Goal: Answer question/provide support: Share knowledge or assist other users

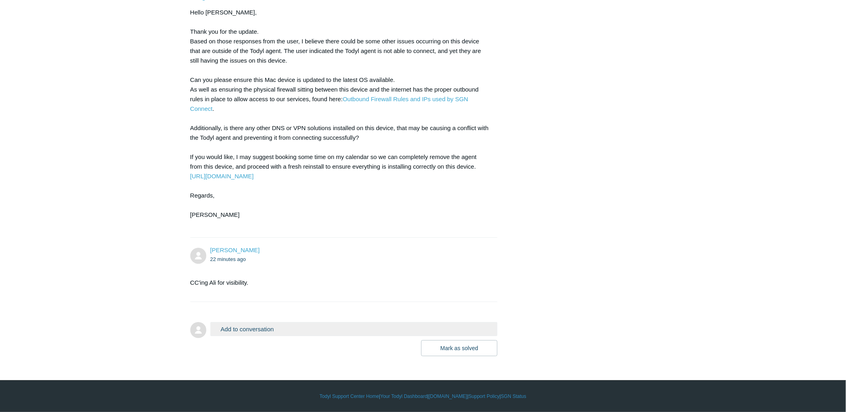
scroll to position [531, 0]
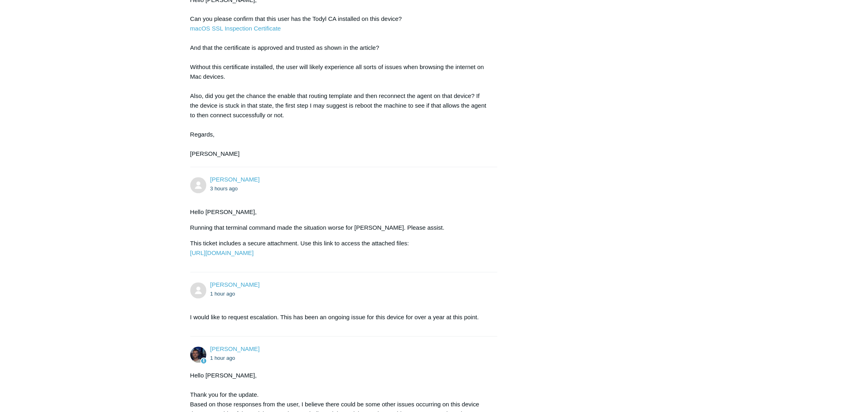
click at [629, 86] on div "Victor Villanueva 4 days ago This user needs SGN connect on his Mac, so he can …" at bounding box center [423, 152] width 466 height 1135
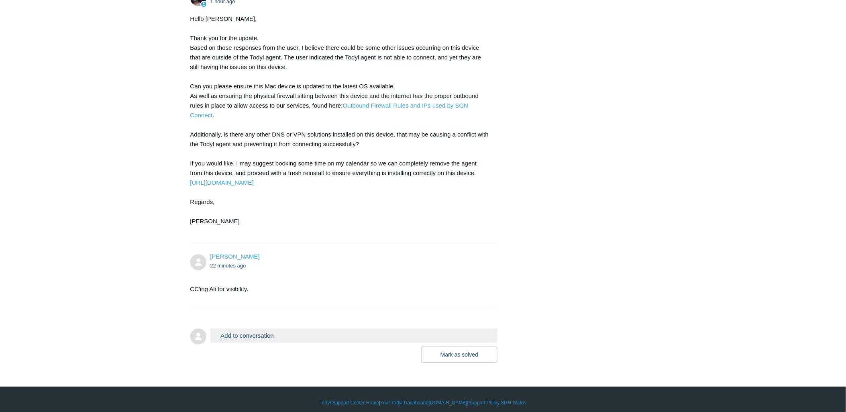
scroll to position [933, 0]
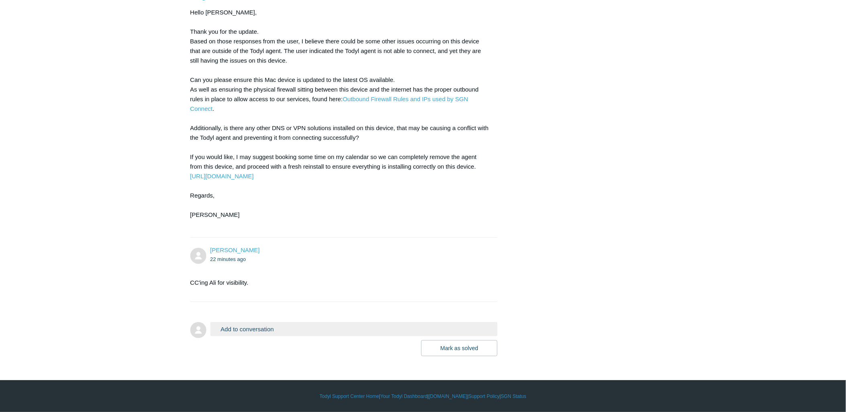
click at [402, 251] on div "Victor Villanueva 22 minutes ago" at bounding box center [350, 255] width 280 height 18
click at [239, 144] on div "Hello Victor, Thank you for the update. Based on those responses from the user,…" at bounding box center [340, 119] width 300 height 222
drag, startPoint x: 211, startPoint y: 47, endPoint x: 232, endPoint y: 55, distance: 22.2
click at [227, 53] on div "Hello Victor, Thank you for the update. Based on those responses from the user,…" at bounding box center [340, 119] width 300 height 222
drag, startPoint x: 234, startPoint y: 59, endPoint x: 230, endPoint y: 66, distance: 7.6
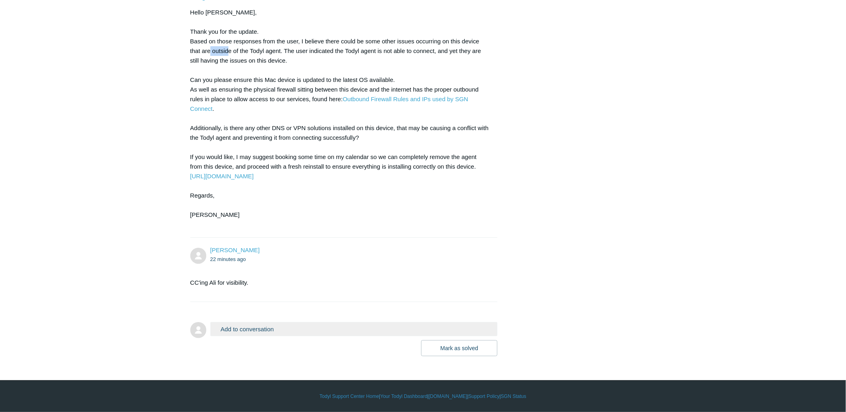
click at [231, 63] on div "Hello Victor, Thank you for the update. Based on those responses from the user,…" at bounding box center [340, 119] width 300 height 222
click at [229, 79] on div "Hello Victor, Thank you for the update. Based on those responses from the user,…" at bounding box center [340, 119] width 300 height 222
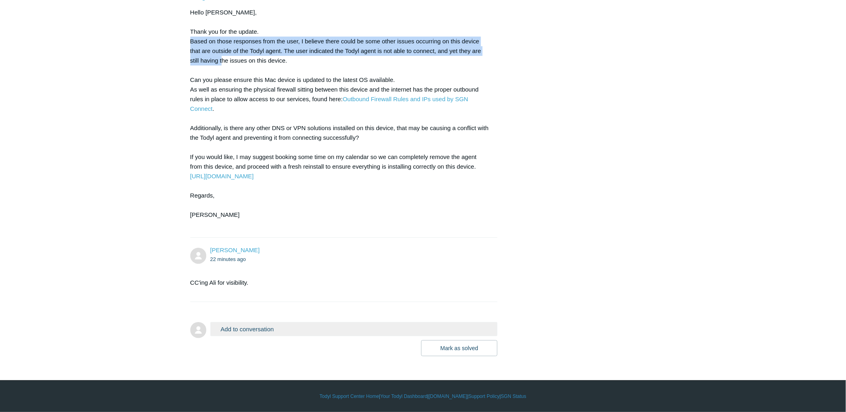
drag, startPoint x: 191, startPoint y: 38, endPoint x: 225, endPoint y: 59, distance: 40.6
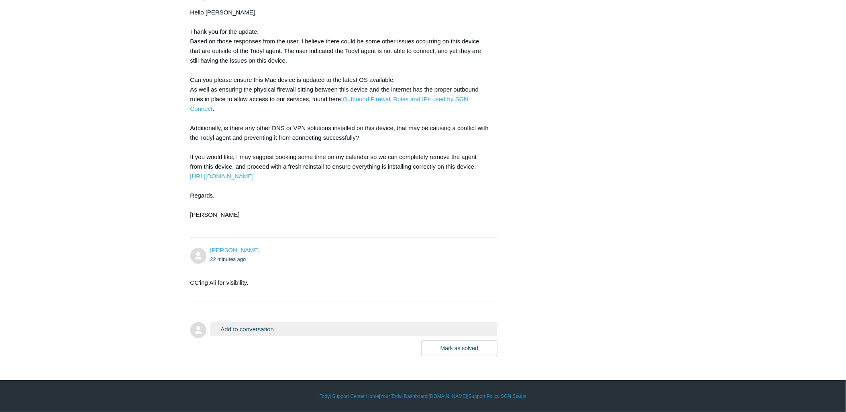
drag, startPoint x: 262, startPoint y: 67, endPoint x: 255, endPoint y: 66, distance: 7.4
click at [255, 66] on div "Hello Victor, Thank you for the update. Based on those responses from the user,…" at bounding box center [340, 119] width 300 height 222
drag, startPoint x: 255, startPoint y: 66, endPoint x: 254, endPoint y: 70, distance: 4.6
click at [255, 67] on div "Hello Victor, Thank you for the update. Based on those responses from the user,…" at bounding box center [340, 119] width 300 height 222
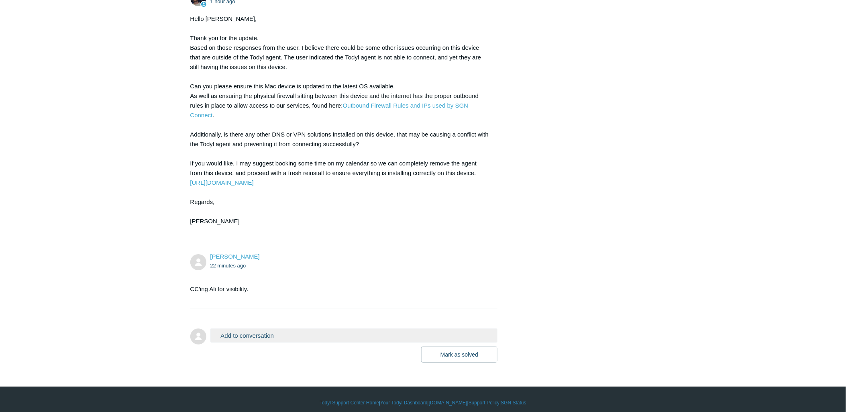
drag, startPoint x: 270, startPoint y: 80, endPoint x: 284, endPoint y: 78, distance: 14.2
click at [278, 81] on div "Hello Victor, Thank you for the update. Based on those responses from the user,…" at bounding box center [340, 125] width 300 height 222
click at [268, 101] on div "Hello Victor, Thank you for the update. Based on those responses from the user,…" at bounding box center [340, 125] width 300 height 222
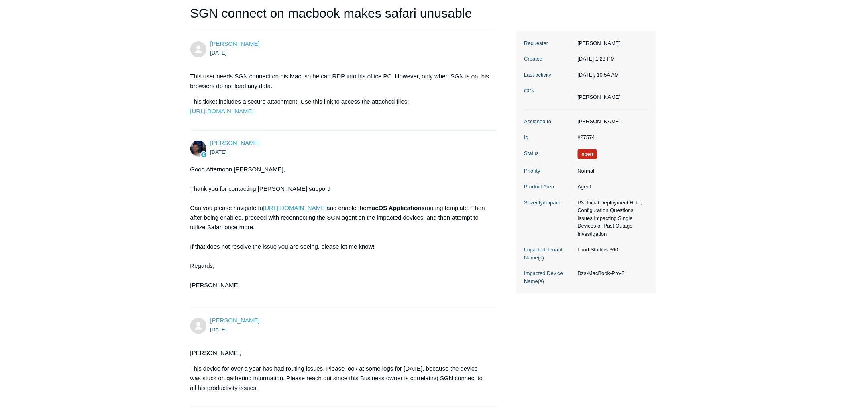
scroll to position [0, 0]
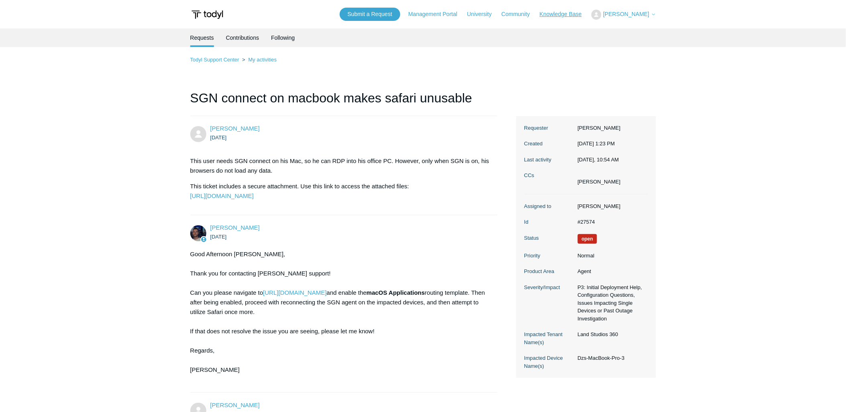
click at [559, 16] on link "Knowledge Base" at bounding box center [565, 14] width 50 height 8
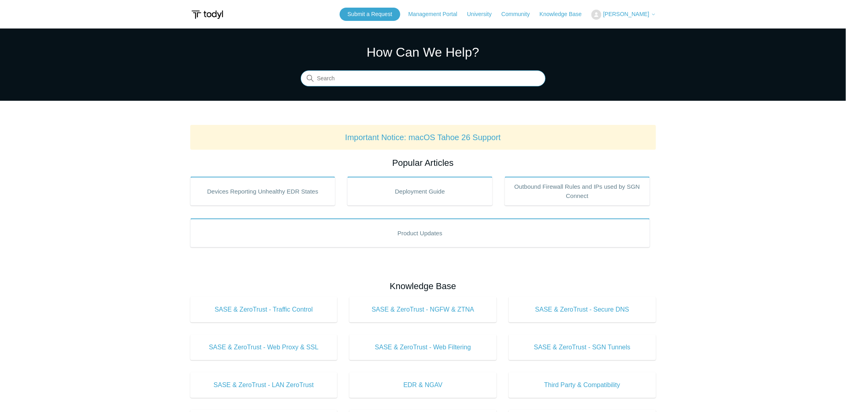
click at [340, 79] on input "Search" at bounding box center [423, 79] width 245 height 16
type input "sgn"
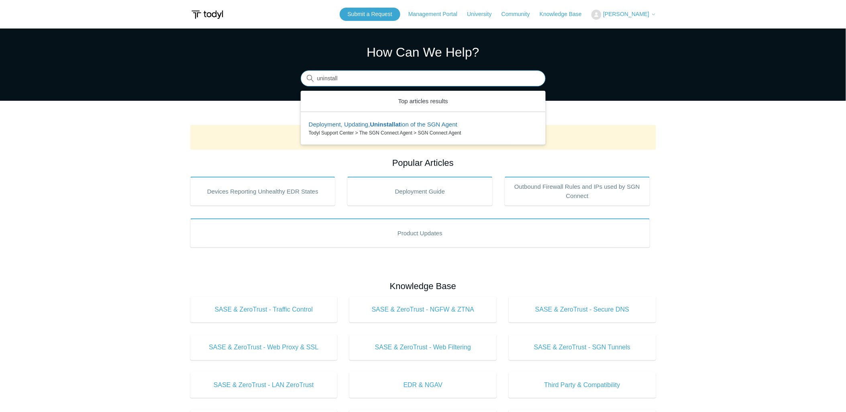
type input "uninstall"
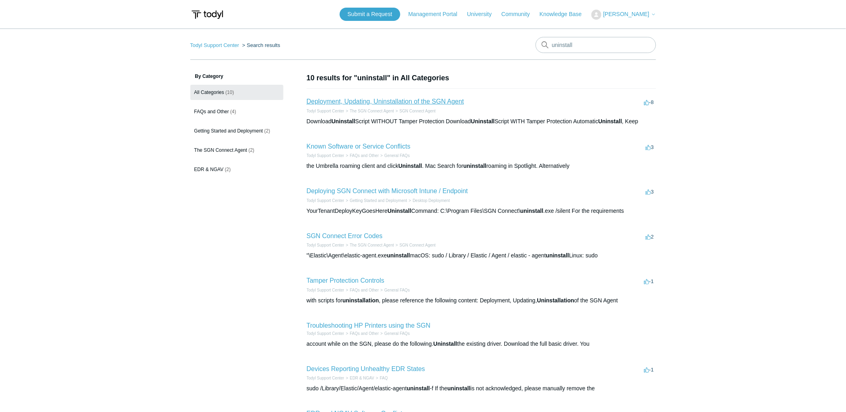
click at [323, 101] on link "Deployment, Updating, Uninstallation of the SGN Agent" at bounding box center [385, 101] width 157 height 7
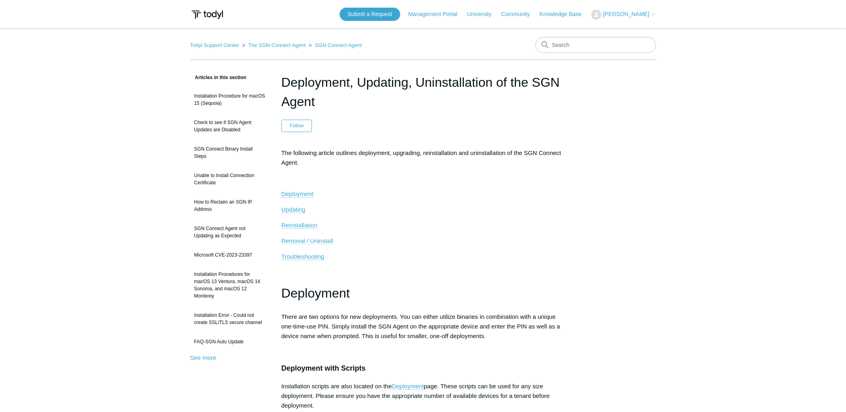
click at [306, 242] on span "Removal / Uninstall" at bounding box center [308, 240] width 52 height 7
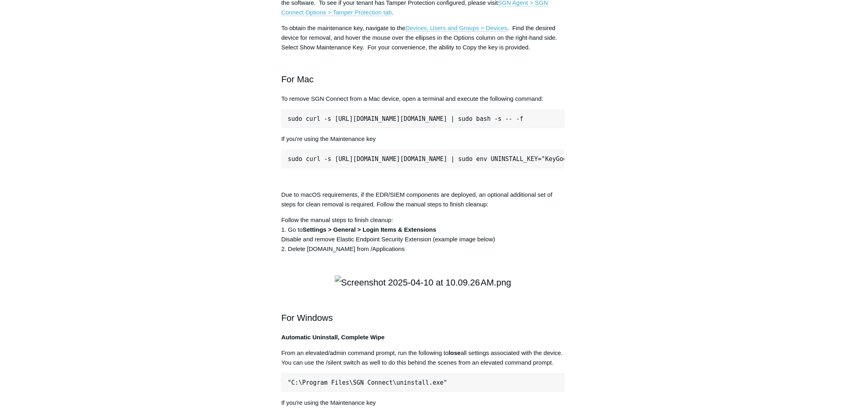
drag, startPoint x: 287, startPoint y: 235, endPoint x: 595, endPoint y: 233, distance: 308.1
click at [632, 220] on div "Articles in this section Installation Procedure for macOS 15 (Sequoia) Check to…" at bounding box center [423, 165] width 466 height 2267
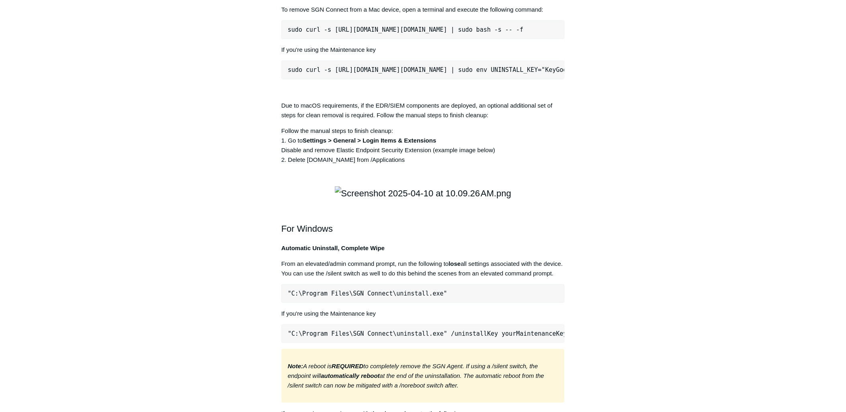
scroll to position [1174, 0]
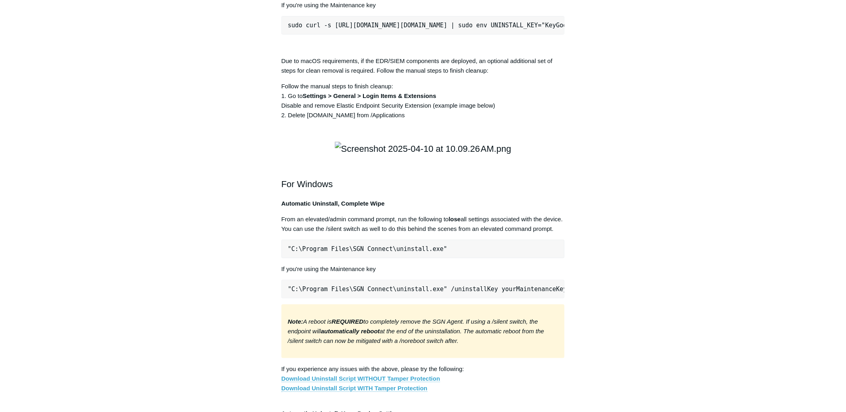
click at [194, 355] on aside "Articles in this section Installation Procedure for macOS 15 (Sequoia) Check to…" at bounding box center [229, 28] width 79 height 2259
drag, startPoint x: 339, startPoint y: 220, endPoint x: 378, endPoint y: 225, distance: 39.8
click at [376, 99] on strong "Settings > General > Login Items & Extensions" at bounding box center [370, 95] width 134 height 7
click at [379, 120] on p "Follow the manual steps to finish cleanup: 1. Go to Settings > General > Login …" at bounding box center [424, 101] width 284 height 39
drag, startPoint x: 394, startPoint y: 218, endPoint x: 435, endPoint y: 217, distance: 41.4
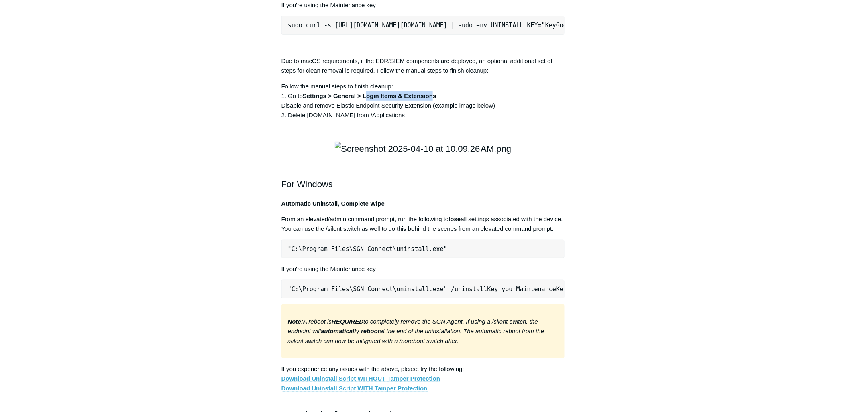
click at [435, 99] on strong "Settings > General > Login Items & Extensions" at bounding box center [370, 95] width 134 height 7
click at [481, 120] on p "Follow the manual steps to finish cleanup: 1. Go to Settings > General > Login …" at bounding box center [424, 101] width 284 height 39
drag, startPoint x: 401, startPoint y: 227, endPoint x: 416, endPoint y: 227, distance: 15.3
click at [416, 120] on p "Follow the manual steps to finish cleanup: 1. Go to Settings > General > Login …" at bounding box center [424, 101] width 284 height 39
click at [113, 125] on main "Todyl Support Center The SGN Connect Agent SGN Connect Agent Articles in this s…" at bounding box center [423, 9] width 846 height 2311
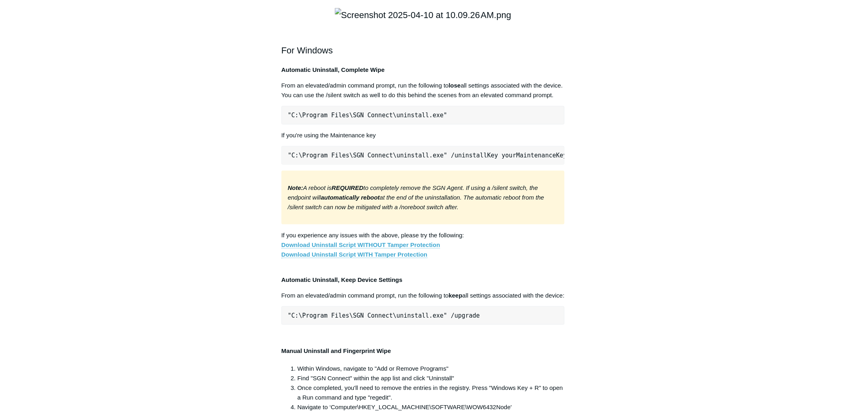
scroll to position [1219, 0]
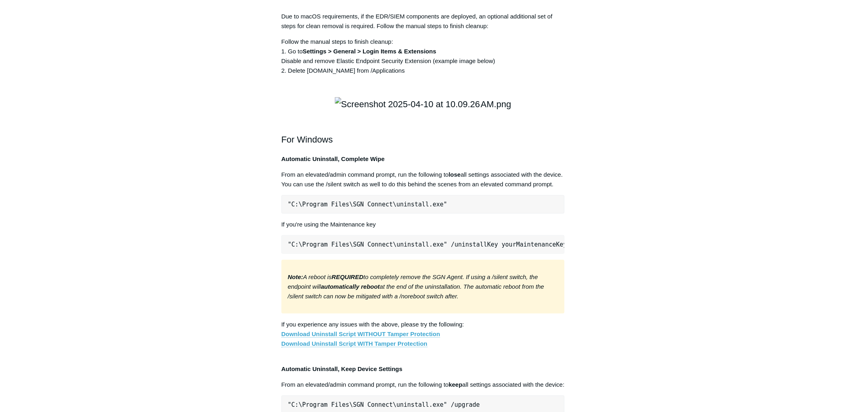
drag, startPoint x: 286, startPoint y: 56, endPoint x: 637, endPoint y: 67, distance: 351.6
drag, startPoint x: 551, startPoint y: 58, endPoint x: 386, endPoint y: 75, distance: 165.5
drag, startPoint x: 288, startPoint y: 56, endPoint x: 623, endPoint y: 62, distance: 335.4
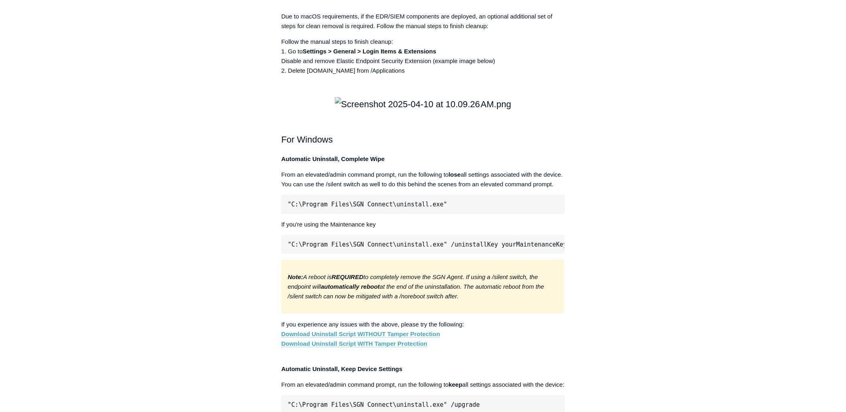
copy pre "sudo curl -s https://portal.todyl.com/tools/MacUninstall.sh | sudo bash -s -- -f"
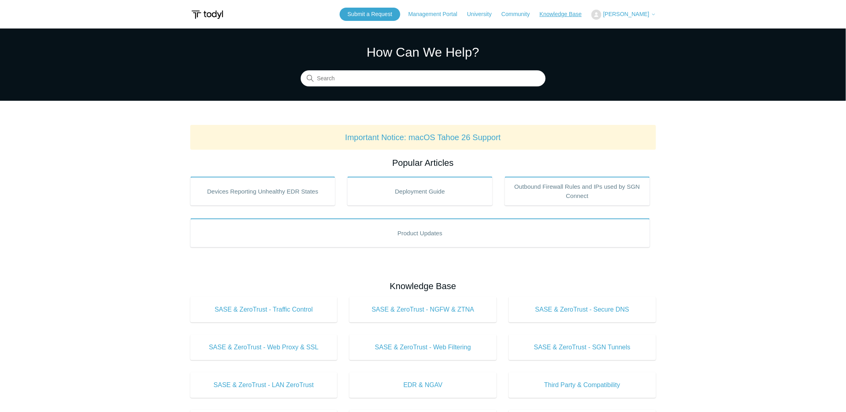
click at [570, 14] on link "Knowledge Base" at bounding box center [565, 14] width 50 height 8
drag, startPoint x: 641, startPoint y: 7, endPoint x: 641, endPoint y: 13, distance: 6.0
click at [641, 13] on div "Submit a Request Management Portal University Community Knowledge Base [PERSON_…" at bounding box center [498, 14] width 317 height 13
click at [641, 13] on span "[PERSON_NAME]" at bounding box center [626, 14] width 46 height 6
click at [629, 29] on link "My Support Requests" at bounding box center [631, 32] width 78 height 14
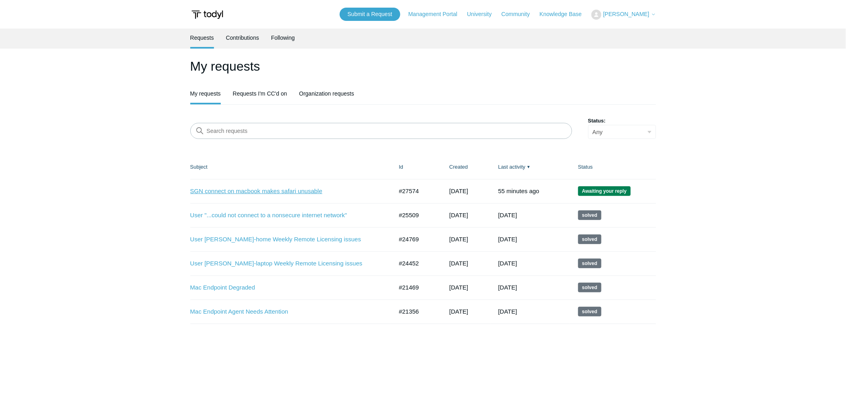
click at [282, 190] on link "SGN connect on macbook makes safari unusable" at bounding box center [285, 191] width 191 height 9
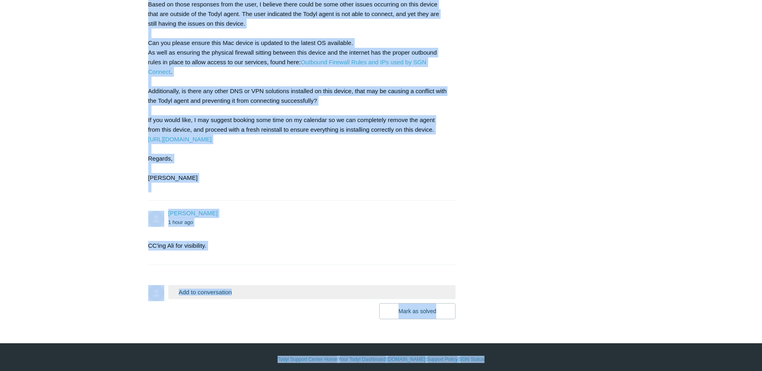
scroll to position [974, 0]
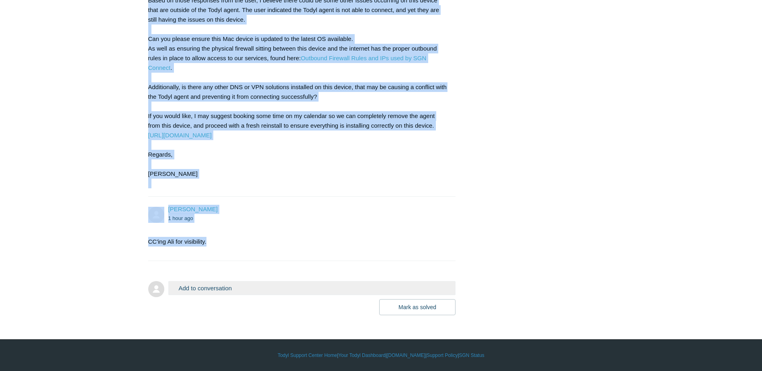
drag, startPoint x: 148, startPoint y: 96, endPoint x: 450, endPoint y: 234, distance: 332.3
copy div "SGN connect on macbook makes safari unusable Victor Villanueva 4 days ago This …"
click at [221, 296] on div "Add to conversation CC Add emails Drag files here or click to add a file Mark a…" at bounding box center [312, 298] width 288 height 34
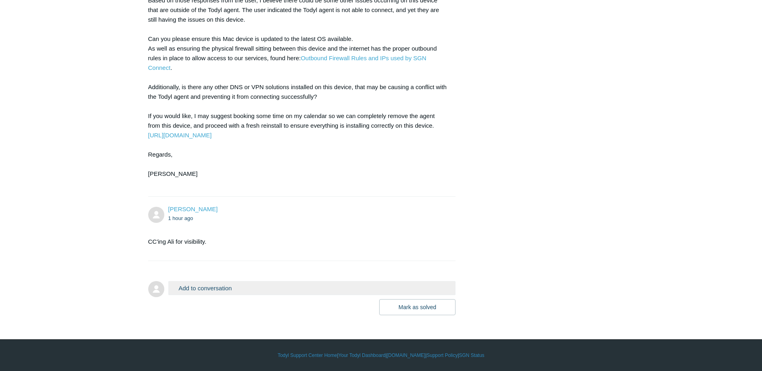
click at [222, 287] on button "Add to conversation" at bounding box center [312, 288] width 288 height 14
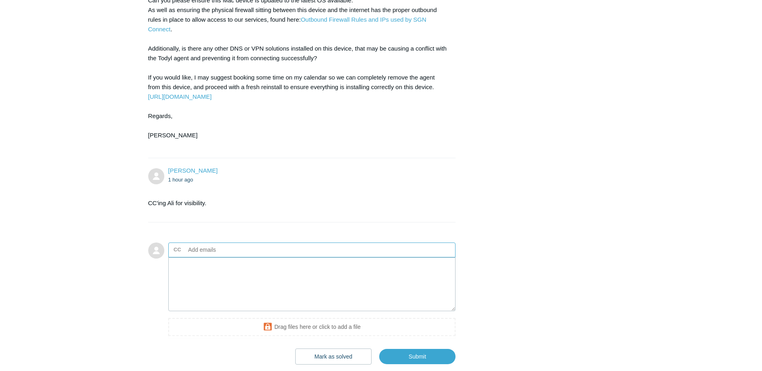
click at [233, 256] on input "text" at bounding box center [228, 250] width 86 height 12
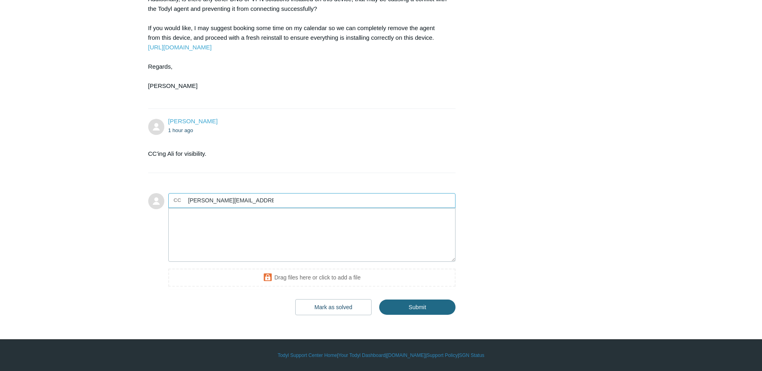
type input "[PERSON_NAME][EMAIL_ADDRESS][DOMAIN_NAME]"
click at [417, 304] on input "Submit" at bounding box center [417, 307] width 76 height 16
